Goal: Task Accomplishment & Management: Use online tool/utility

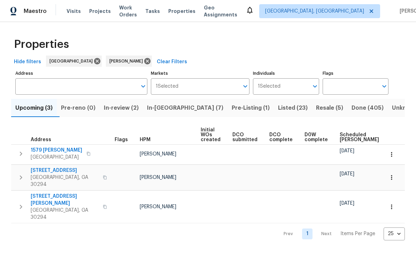
click at [182, 110] on span "In-reno (7)" at bounding box center [185, 108] width 76 height 10
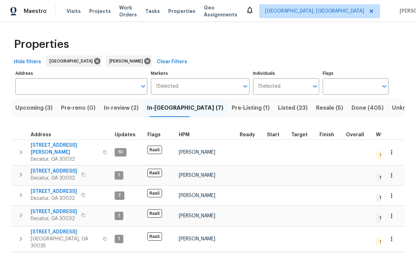
click at [49, 148] on span "[STREET_ADDRESS][PERSON_NAME]" at bounding box center [65, 149] width 68 height 14
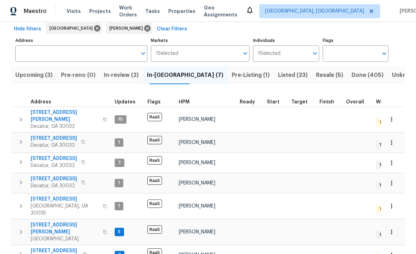
scroll to position [32, 0]
click at [123, 76] on span "In-review (2)" at bounding box center [121, 75] width 35 height 10
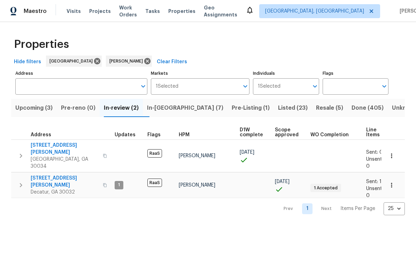
click at [51, 174] on span "3449 Hyland Dr" at bounding box center [65, 181] width 68 height 14
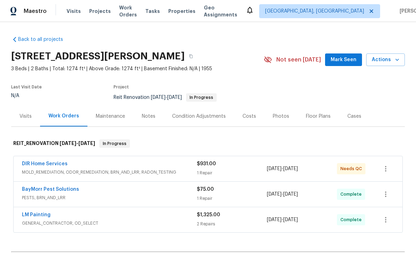
click at [37, 166] on link "DIR Home Services" at bounding box center [45, 163] width 46 height 5
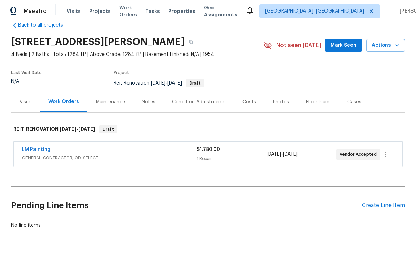
scroll to position [14, 0]
click at [34, 151] on link "LM Painting" at bounding box center [36, 149] width 29 height 5
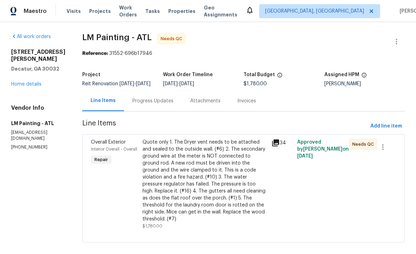
click at [280, 143] on icon at bounding box center [276, 142] width 8 height 8
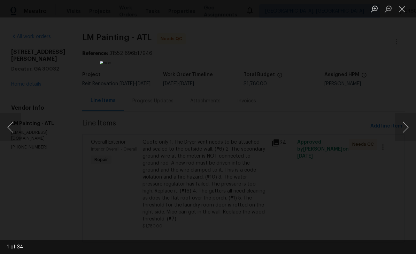
click at [407, 128] on button "Next image" at bounding box center [405, 127] width 21 height 28
click at [405, 132] on button "Next image" at bounding box center [405, 127] width 21 height 28
click at [403, 129] on button "Next image" at bounding box center [405, 127] width 21 height 28
click at [405, 128] on button "Next image" at bounding box center [405, 127] width 21 height 28
click at [407, 128] on button "Next image" at bounding box center [405, 127] width 21 height 28
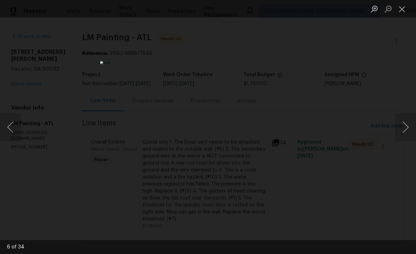
click at [18, 127] on button "Previous image" at bounding box center [10, 127] width 21 height 28
click at [404, 132] on button "Next image" at bounding box center [405, 127] width 21 height 28
click at [407, 134] on button "Next image" at bounding box center [405, 127] width 21 height 28
click at [407, 130] on button "Next image" at bounding box center [405, 127] width 21 height 28
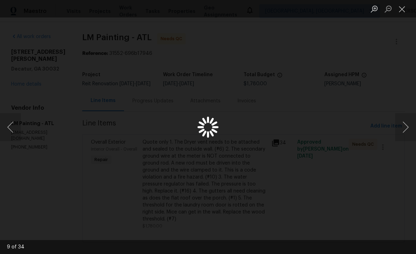
click at [403, 11] on button "Close lightbox" at bounding box center [402, 9] width 14 height 12
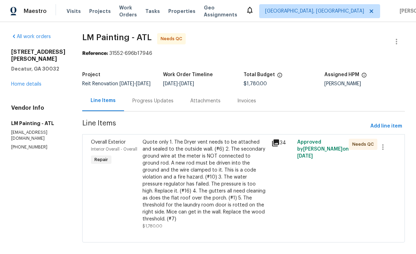
click at [249, 182] on div "Quote only 1. The Dryer vent needs to be attached and sealed to the outside wal…" at bounding box center [205, 180] width 125 height 84
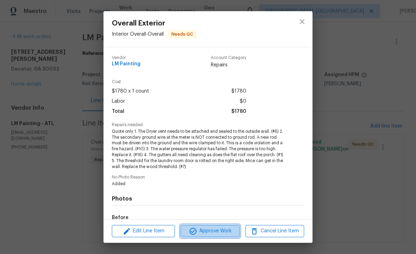
click at [231, 233] on span "Approve Work" at bounding box center [210, 230] width 55 height 9
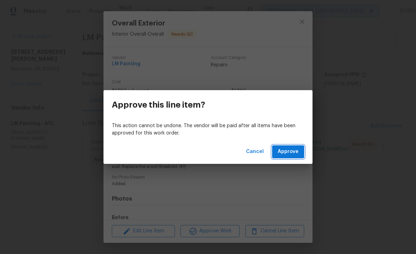
click at [289, 153] on span "Approve" at bounding box center [288, 151] width 21 height 9
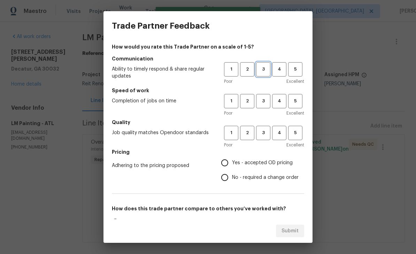
click at [264, 66] on span "3" at bounding box center [263, 69] width 13 height 8
click at [267, 131] on span "3" at bounding box center [263, 133] width 13 height 8
click at [266, 100] on span "3" at bounding box center [263, 101] width 13 height 8
click at [228, 160] on input "Yes - accepted OD pricing" at bounding box center [225, 162] width 15 height 15
radio input "true"
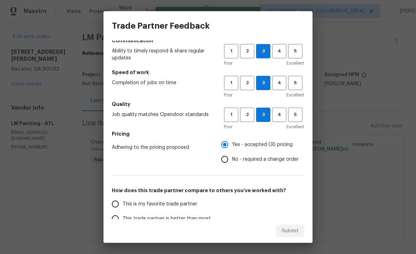
scroll to position [18, 0]
click at [118, 205] on input "This is my favorite trade partner" at bounding box center [115, 203] width 15 height 15
click at [298, 230] on span "Submit" at bounding box center [290, 230] width 17 height 9
radio input "true"
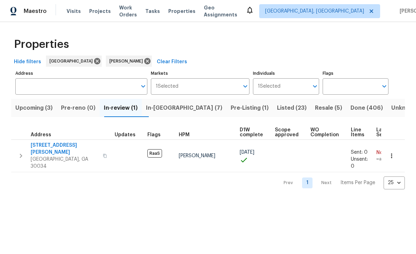
click at [43, 145] on span "3689 Laurie Woods Ln" at bounding box center [65, 149] width 68 height 14
click at [171, 106] on span "In-reno (7)" at bounding box center [184, 108] width 76 height 10
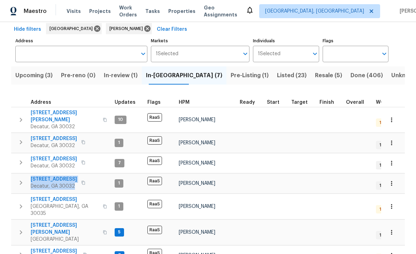
scroll to position [22, 0]
click at [20, 93] on th "Address" at bounding box center [61, 100] width 101 height 14
click at [126, 70] on span "In-review (1)" at bounding box center [121, 75] width 34 height 10
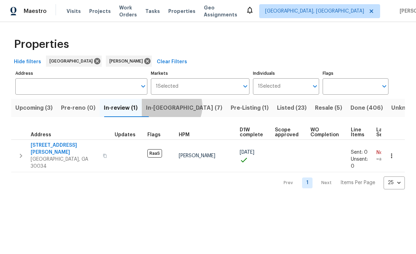
click at [178, 107] on span "In-reno (7)" at bounding box center [184, 108] width 76 height 10
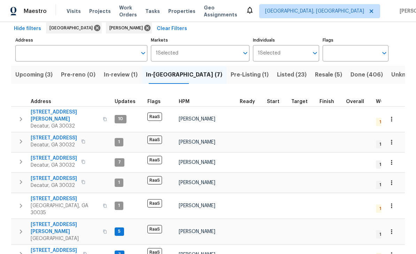
scroll to position [32, 0]
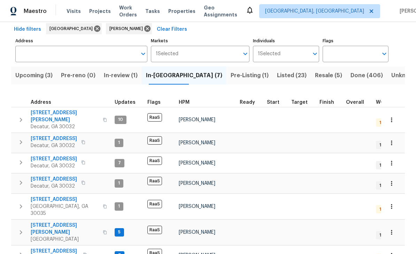
click at [49, 142] on span "Decatur, GA 30032" at bounding box center [54, 145] width 46 height 7
click at [47, 247] on span "1123 Redan Way" at bounding box center [55, 250] width 48 height 7
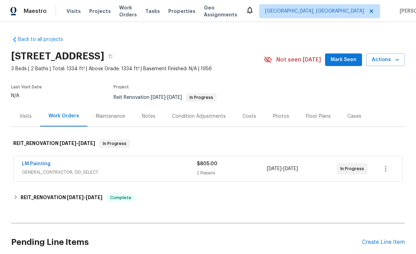
click at [35, 165] on link "LM Painting" at bounding box center [36, 163] width 29 height 5
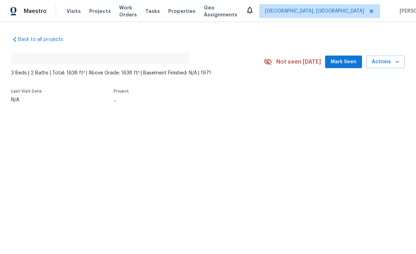
click at [343, 65] on span "Mark Seen" at bounding box center [344, 62] width 26 height 9
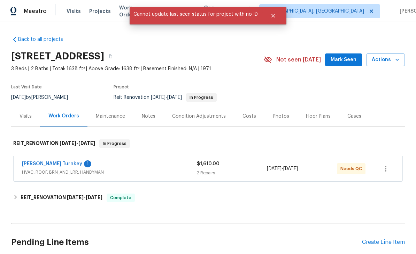
click at [44, 162] on link "Davis Turnkey" at bounding box center [52, 163] width 60 height 5
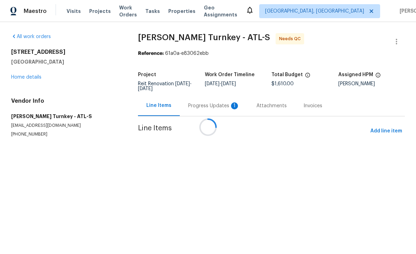
click at [228, 104] on div at bounding box center [208, 127] width 416 height 254
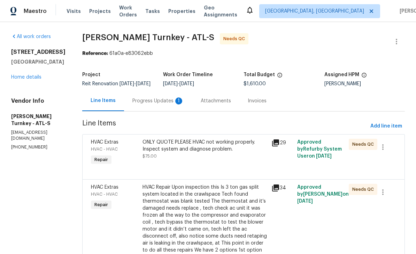
click at [175, 104] on div "1" at bounding box center [178, 100] width 7 height 7
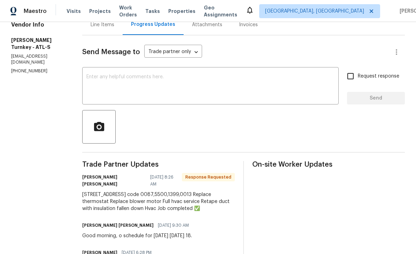
scroll to position [76, 0]
click at [285, 88] on textarea at bounding box center [210, 87] width 248 height 24
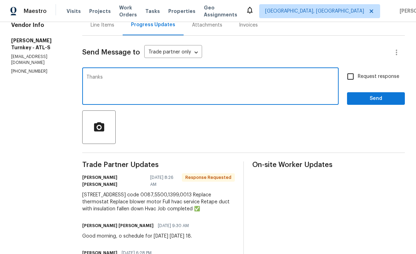
type textarea "Thanks"
click at [352, 84] on input "Request response" at bounding box center [350, 76] width 15 height 15
checkbox input "true"
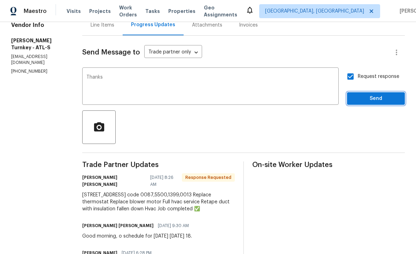
click at [384, 103] on span "Send" at bounding box center [376, 98] width 47 height 9
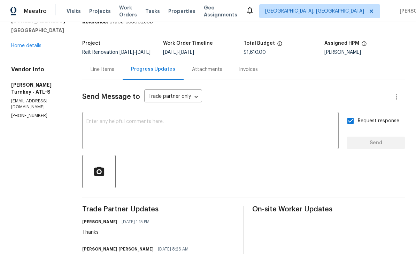
scroll to position [38, 0]
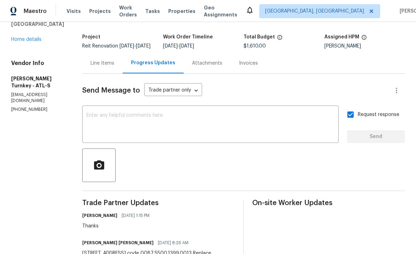
click at [93, 72] on div "Line Items" at bounding box center [102, 63] width 40 height 21
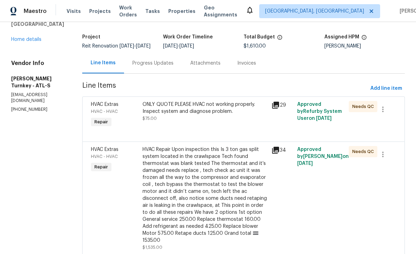
click at [235, 115] on div "ONLY QUOTE PLEASE HVAC not working properly. Inspect system and diagnose proble…" at bounding box center [205, 108] width 125 height 14
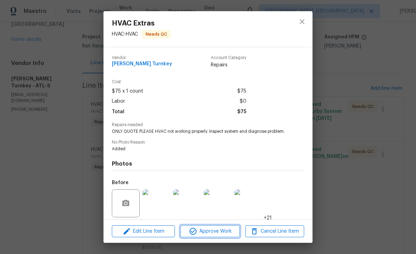
click at [234, 228] on span "Approve Work" at bounding box center [210, 231] width 55 height 9
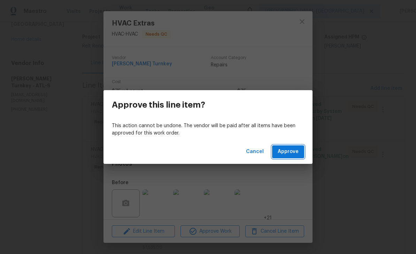
click at [301, 152] on button "Approve" at bounding box center [288, 151] width 32 height 13
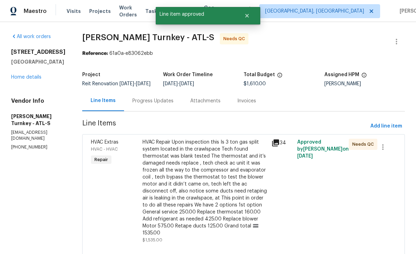
click at [242, 178] on div "HVAC Repair Upon inspection this Is 3 ton gas split system located in the crawl…" at bounding box center [205, 187] width 125 height 98
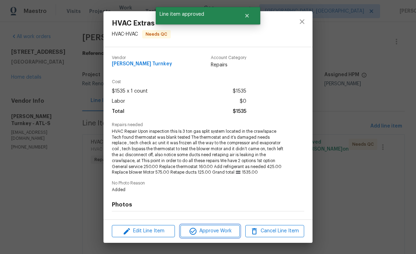
click at [215, 231] on span "Approve Work" at bounding box center [210, 230] width 55 height 9
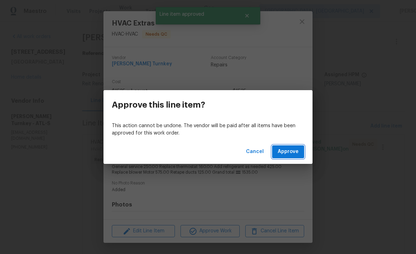
click at [294, 152] on span "Approve" at bounding box center [288, 151] width 21 height 9
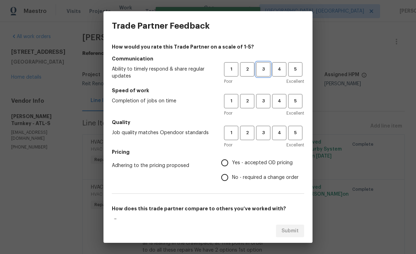
click at [266, 68] on span "3" at bounding box center [263, 69] width 13 height 8
click at [270, 98] on button "3" at bounding box center [263, 101] width 14 height 14
click at [269, 135] on span "3" at bounding box center [263, 133] width 13 height 8
click at [228, 163] on input "Yes - accepted OD pricing" at bounding box center [225, 162] width 15 height 15
radio input "true"
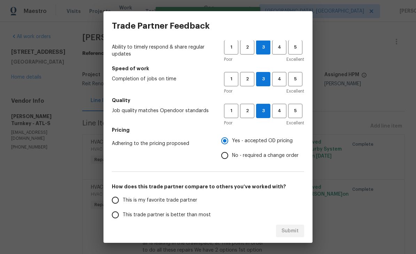
scroll to position [29, 0]
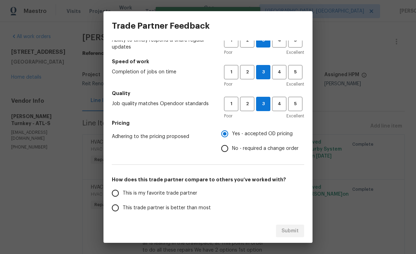
click at [114, 194] on input "This is my favorite trade partner" at bounding box center [115, 193] width 15 height 15
click at [296, 229] on span "Submit" at bounding box center [290, 230] width 17 height 9
radio input "true"
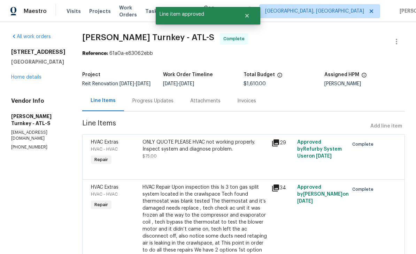
click at [23, 80] on link "Home details" at bounding box center [26, 77] width 30 height 5
